Goal: Transaction & Acquisition: Purchase product/service

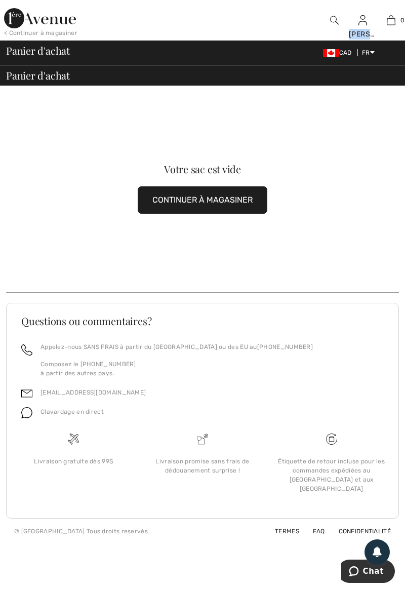
click at [292, 109] on link "Commandes" at bounding box center [307, 113] width 123 height 17
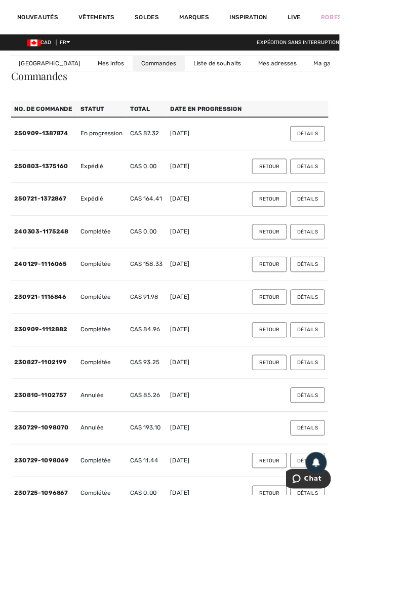
click at [405, 188] on html "Nous respectons votre vie privée. Nous utilisons des cookies pour améliorer vot…" at bounding box center [202, 295] width 405 height 590
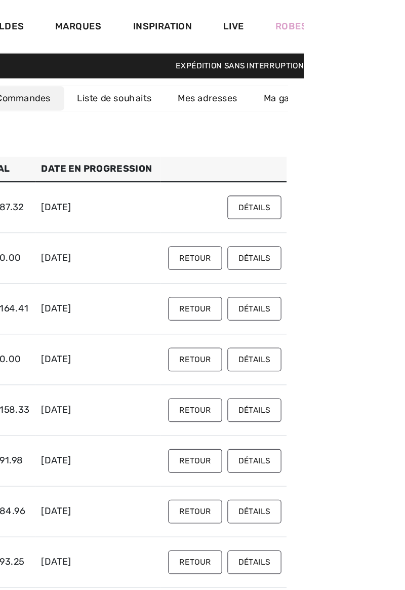
click at [366, 160] on button "Détails" at bounding box center [368, 160] width 42 height 18
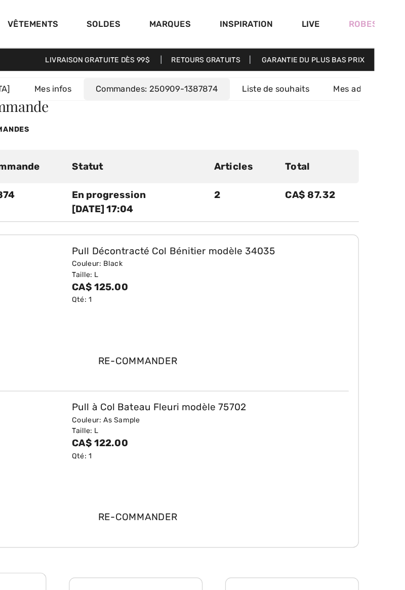
click at [215, 308] on input "Re-commander" at bounding box center [204, 306] width 350 height 30
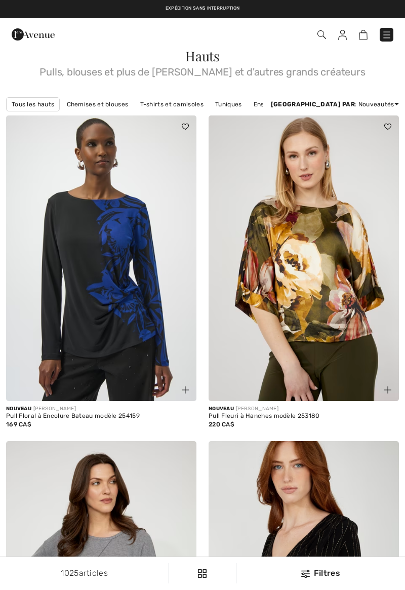
click at [364, 38] on img at bounding box center [363, 35] width 9 height 10
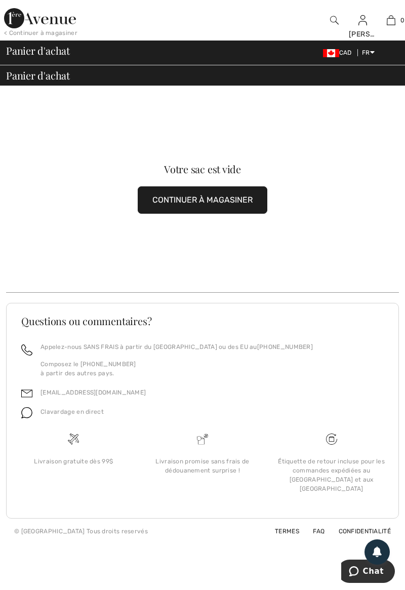
click at [391, 26] on img at bounding box center [391, 20] width 9 height 12
click at [391, 23] on img at bounding box center [391, 20] width 9 height 12
click at [223, 204] on button "CONTINUER À MAGASINER" at bounding box center [203, 199] width 130 height 27
